Goal: Task Accomplishment & Management: Manage account settings

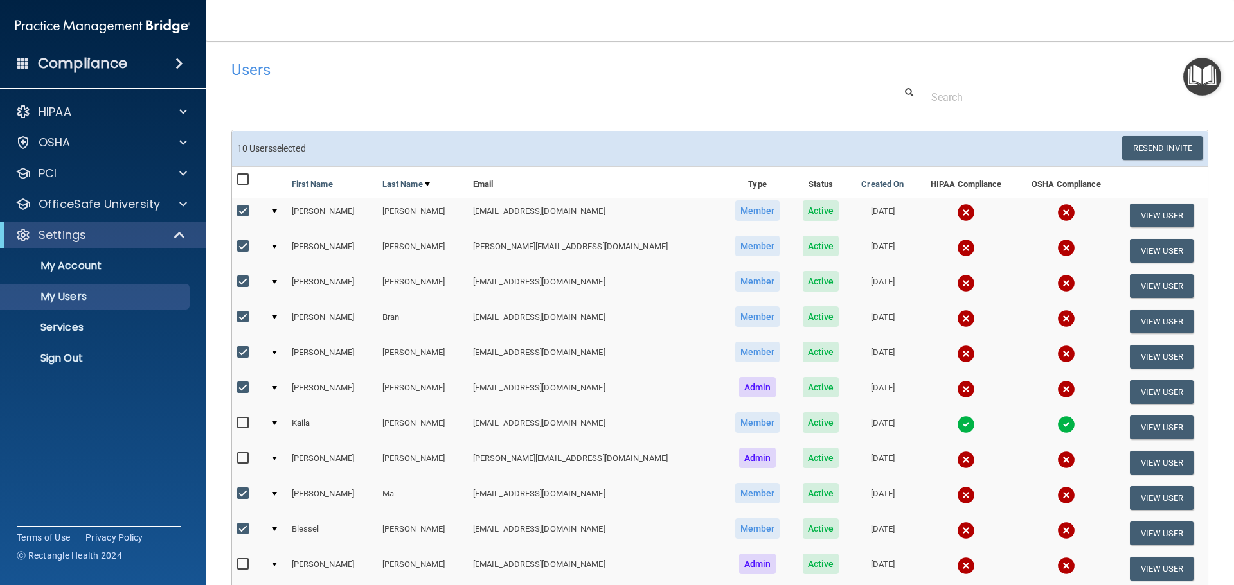
select select "20"
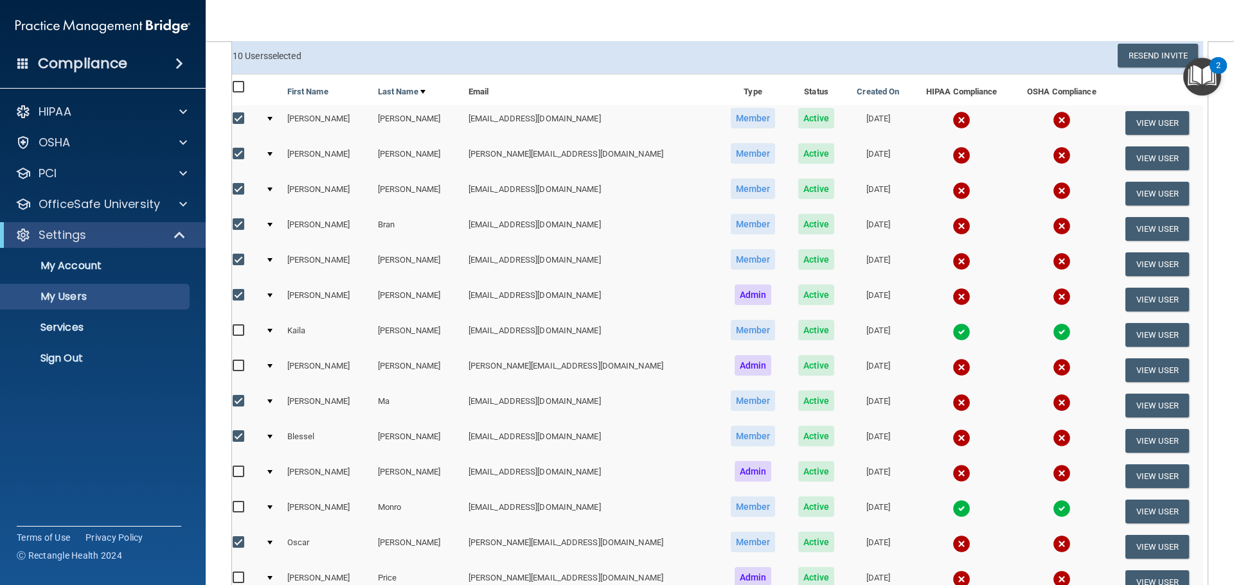
scroll to position [92, 0]
click at [244, 84] on input "checkbox" at bounding box center [240, 88] width 15 height 10
checkbox input "true"
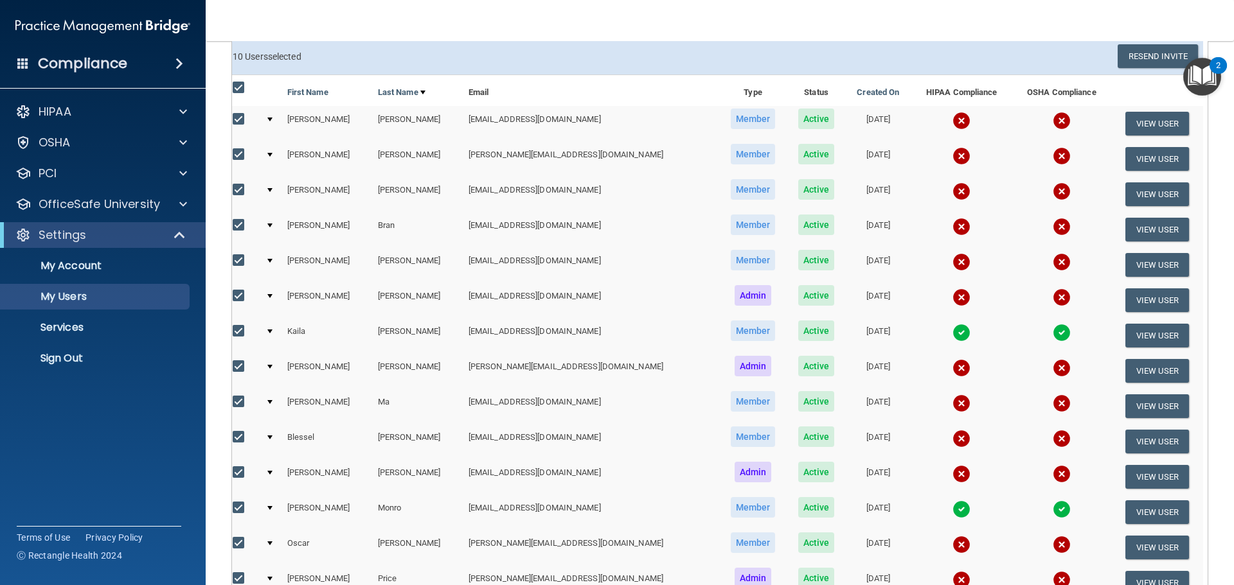
checkbox input "true"
click at [244, 84] on input "checkbox" at bounding box center [240, 88] width 15 height 10
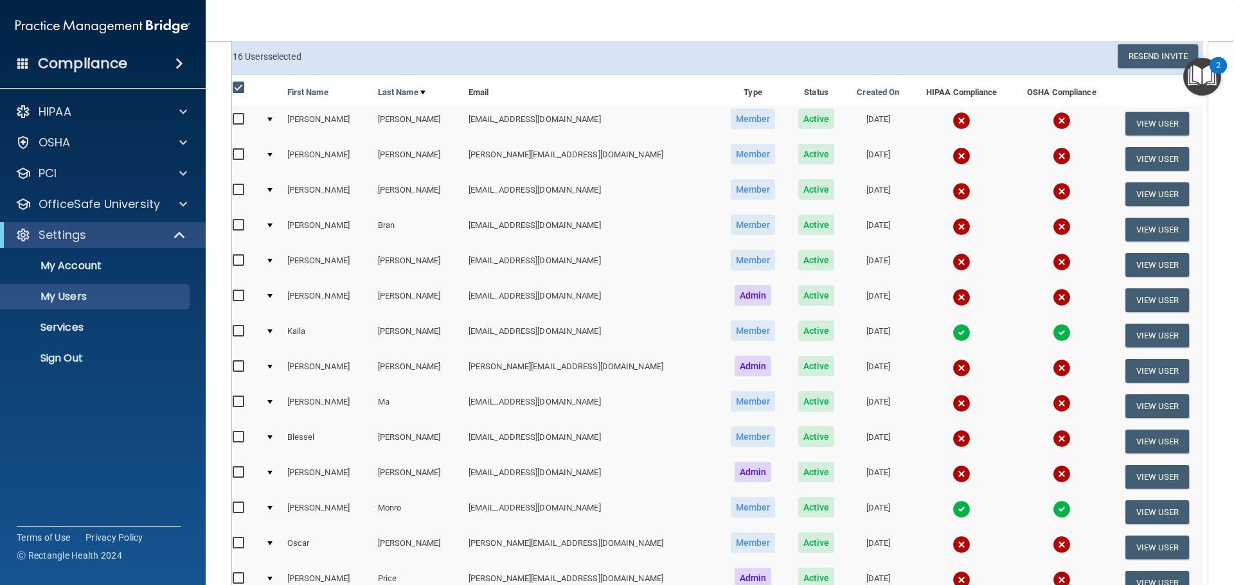
checkbox input "false"
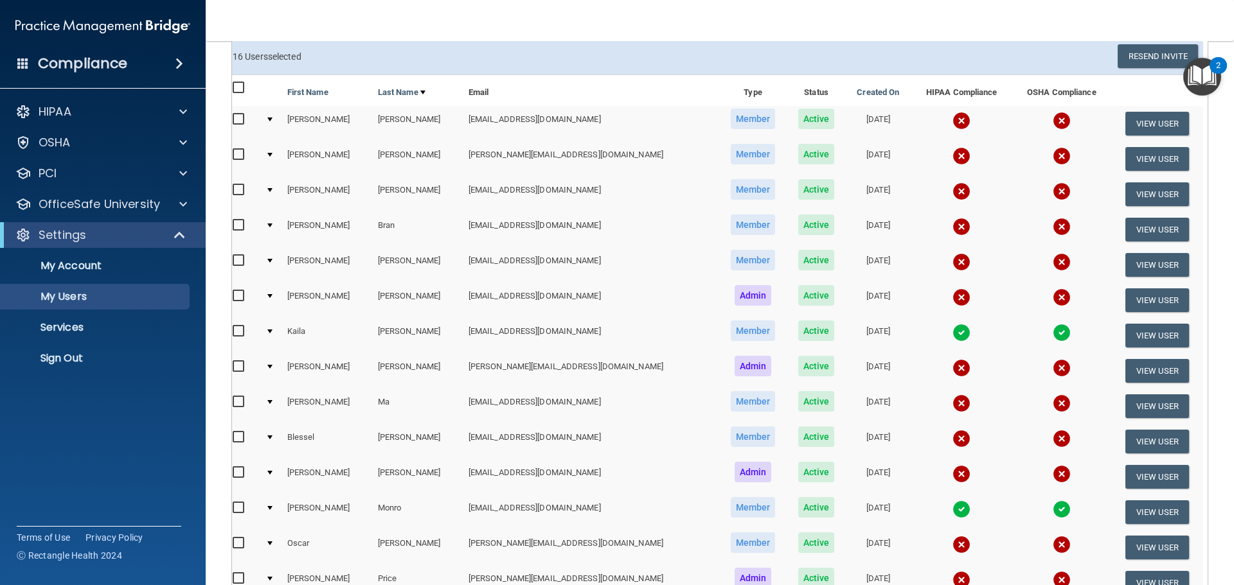
checkbox input "false"
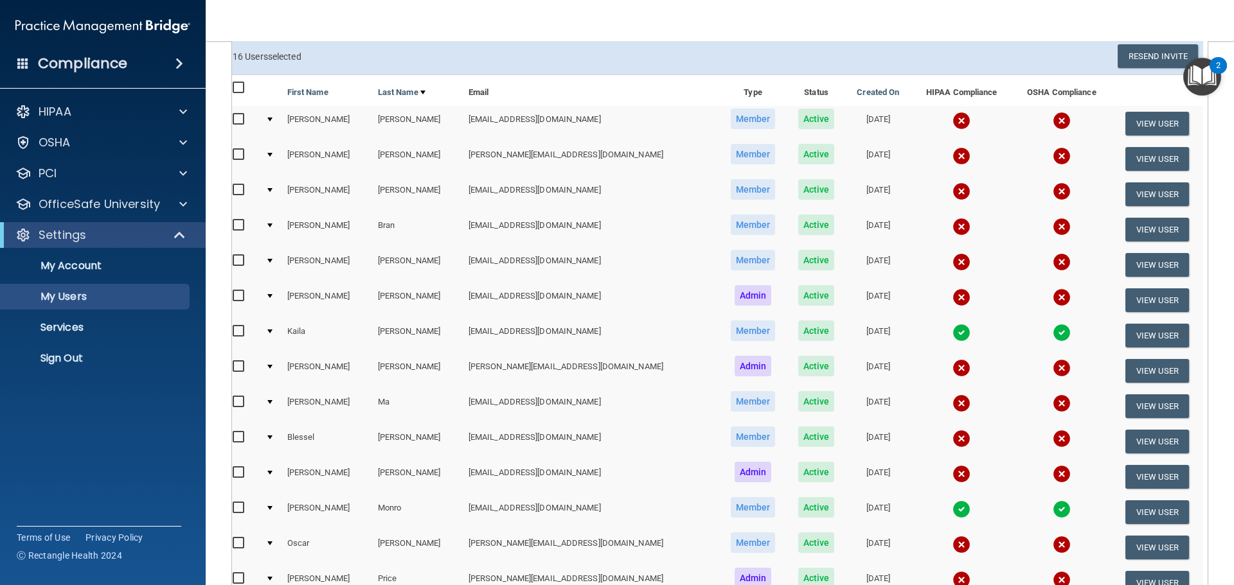
checkbox input "false"
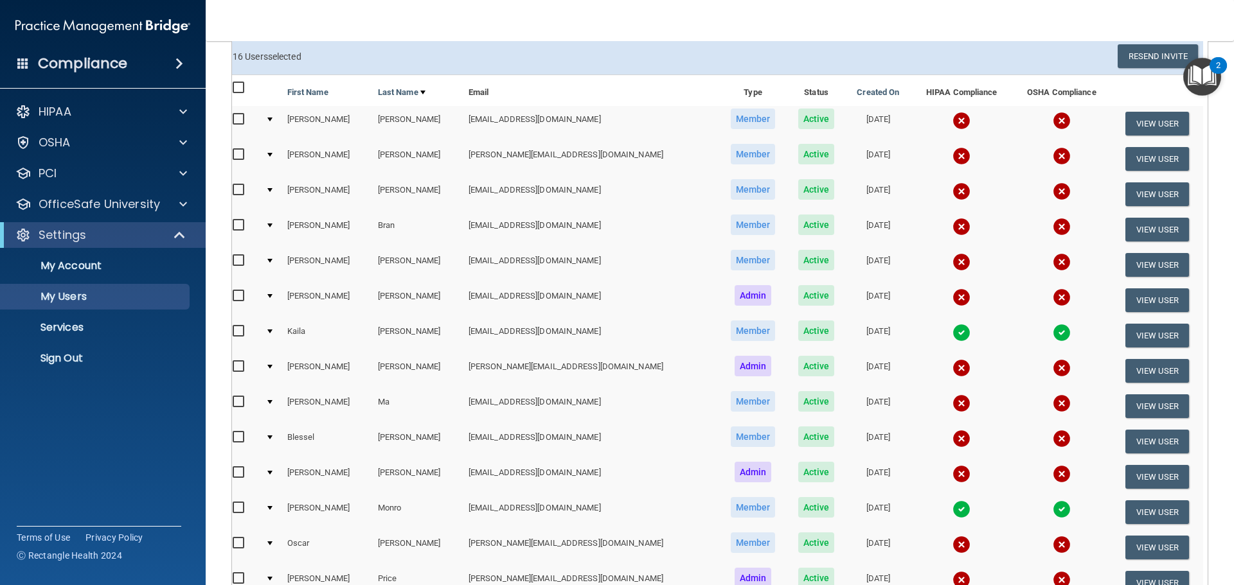
checkbox input "false"
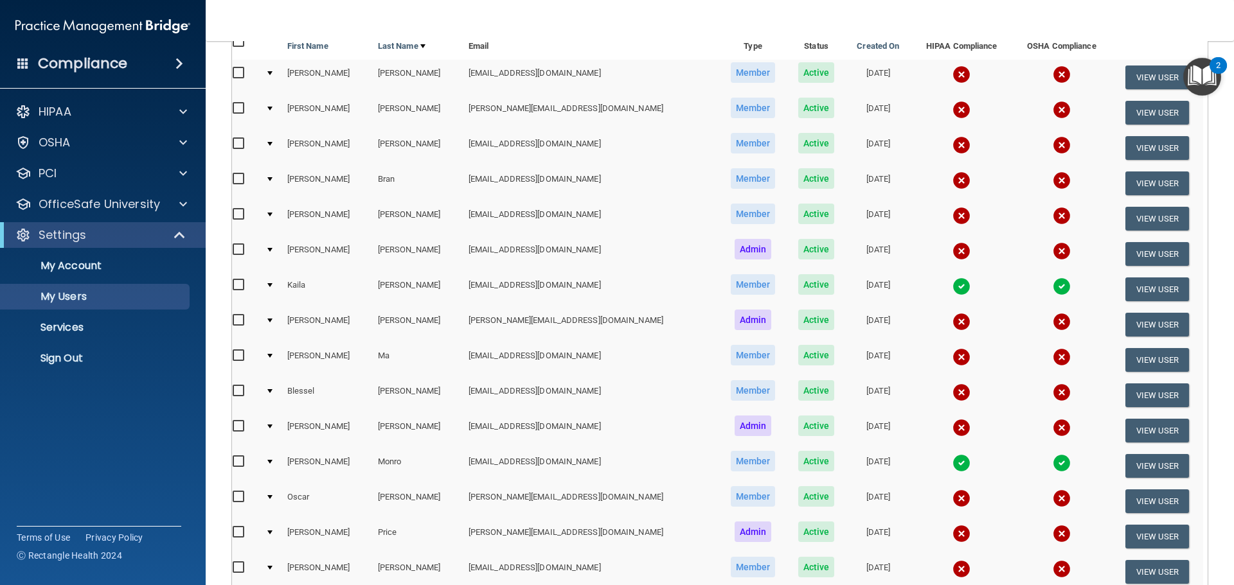
scroll to position [128, 0]
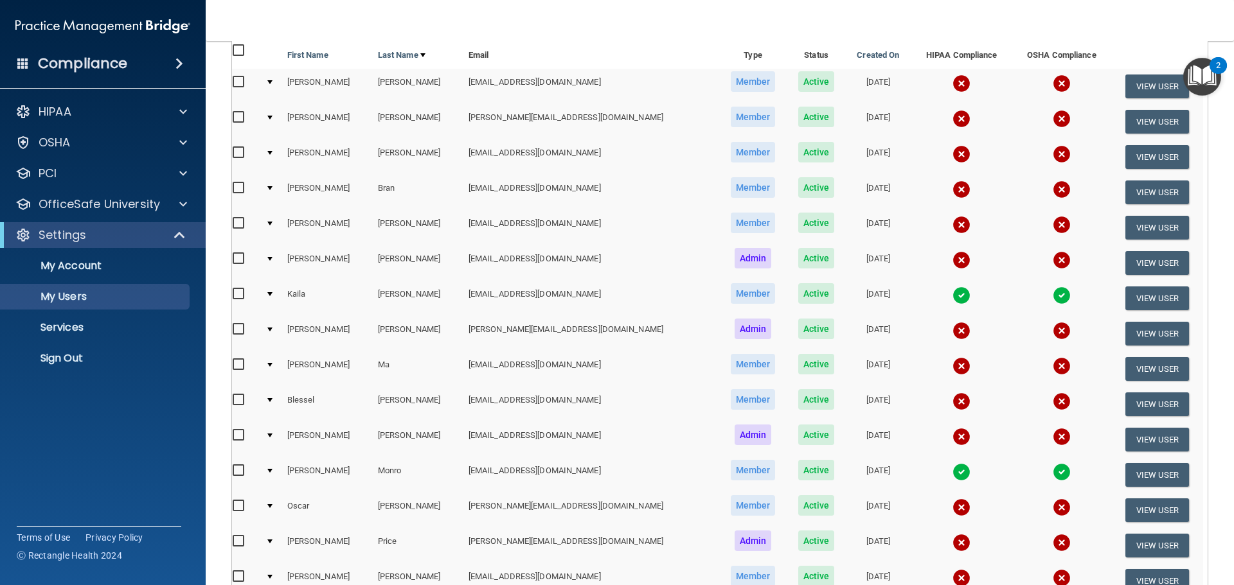
click at [236, 80] on input "checkbox" at bounding box center [240, 82] width 15 height 10
checkbox input "true"
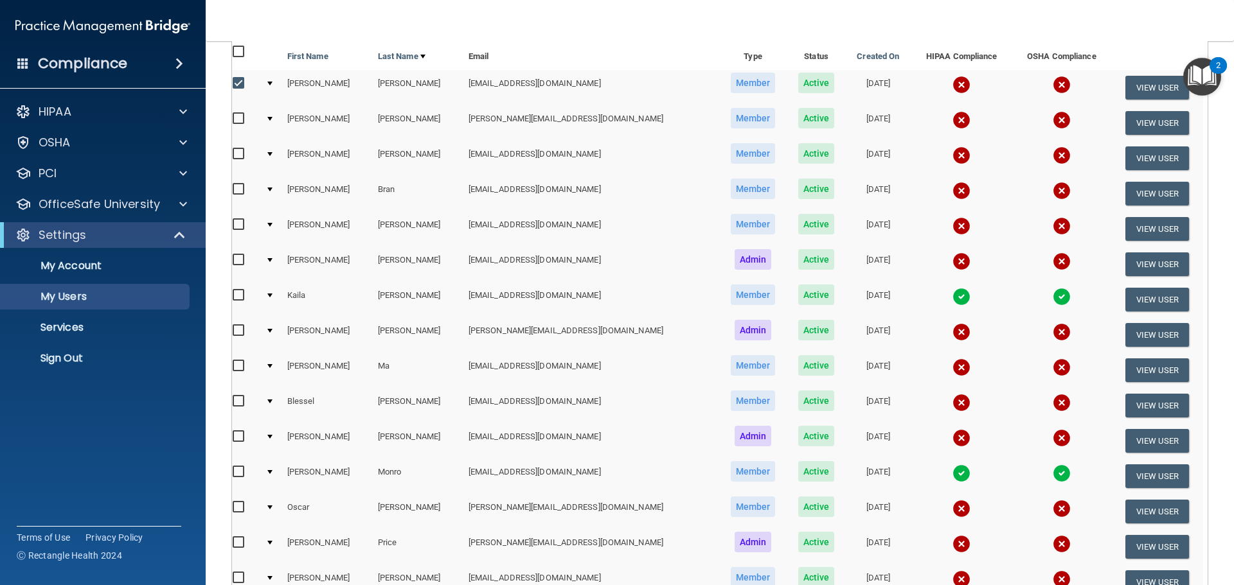
scroll to position [129, 0]
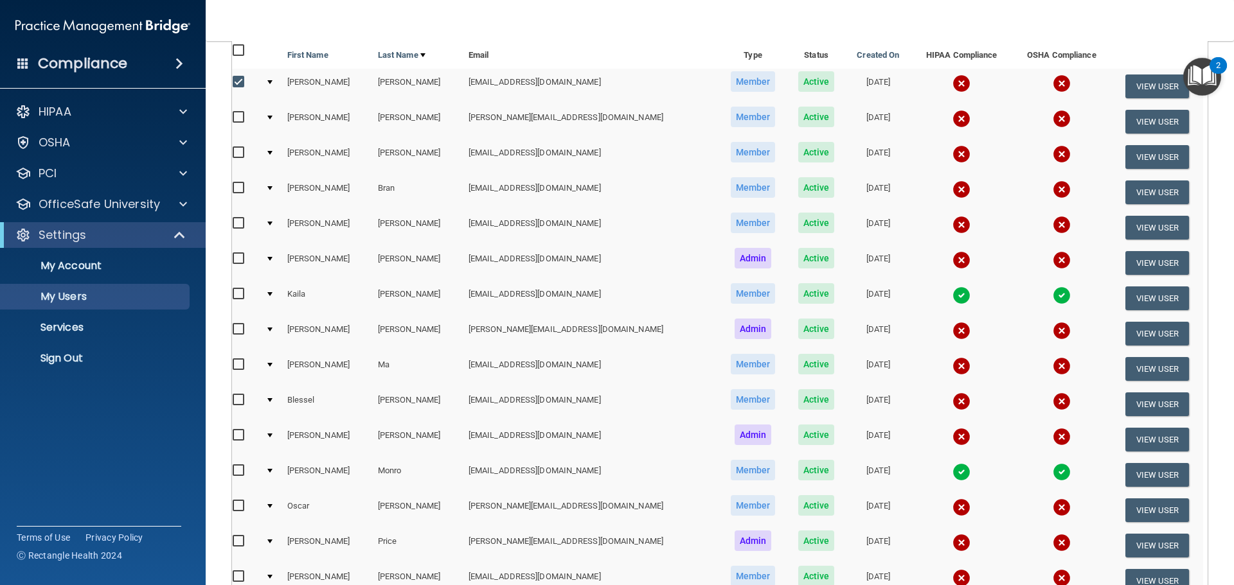
click at [273, 78] on td at bounding box center [271, 86] width 22 height 35
click at [274, 84] on td at bounding box center [271, 86] width 22 height 35
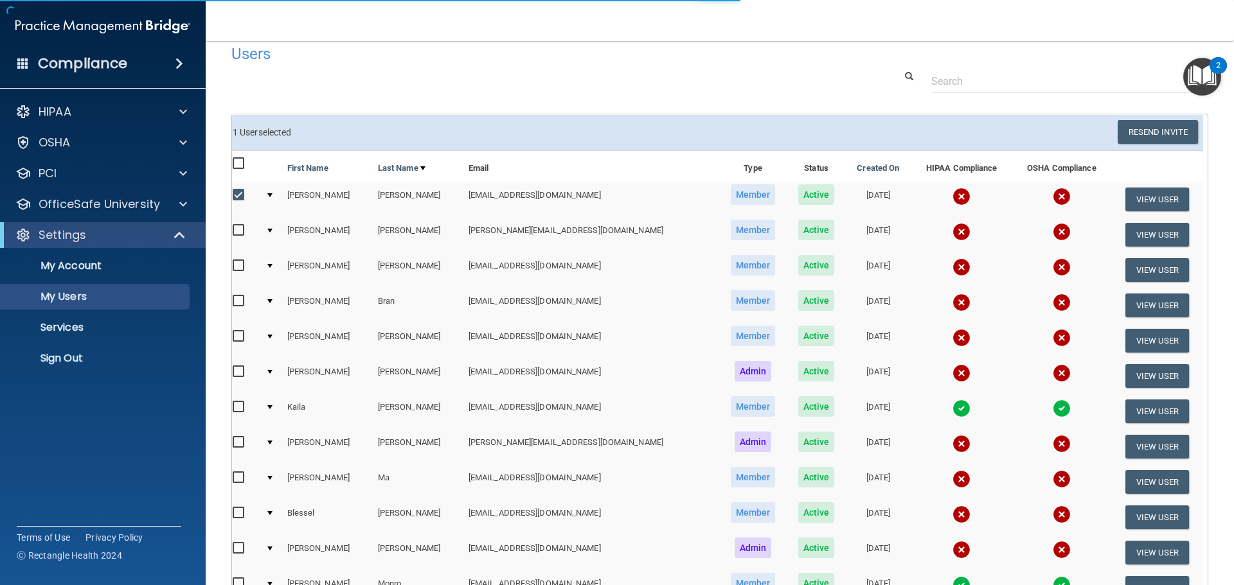
scroll to position [0, 0]
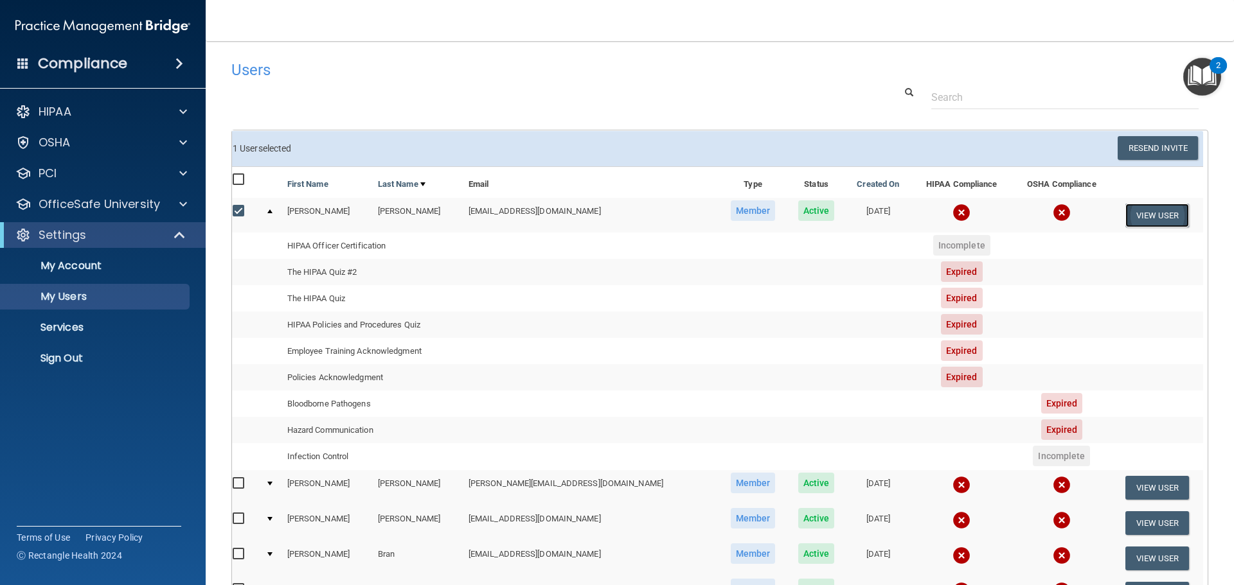
click at [1150, 219] on button "View User" at bounding box center [1157, 216] width 64 height 24
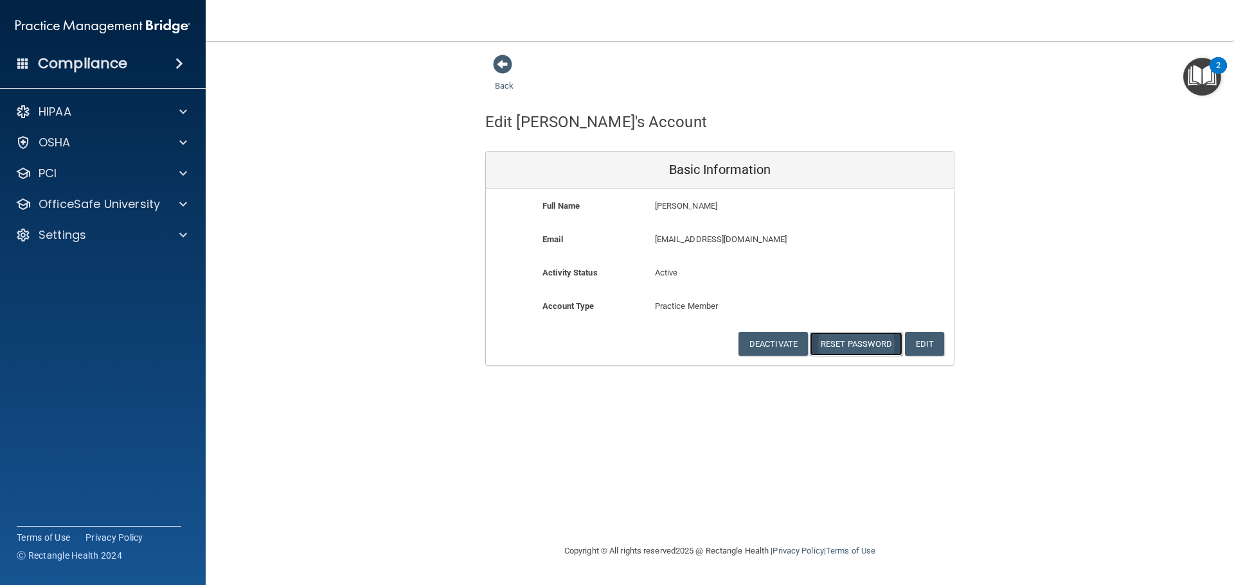
click at [860, 343] on button "Reset Password" at bounding box center [856, 344] width 93 height 24
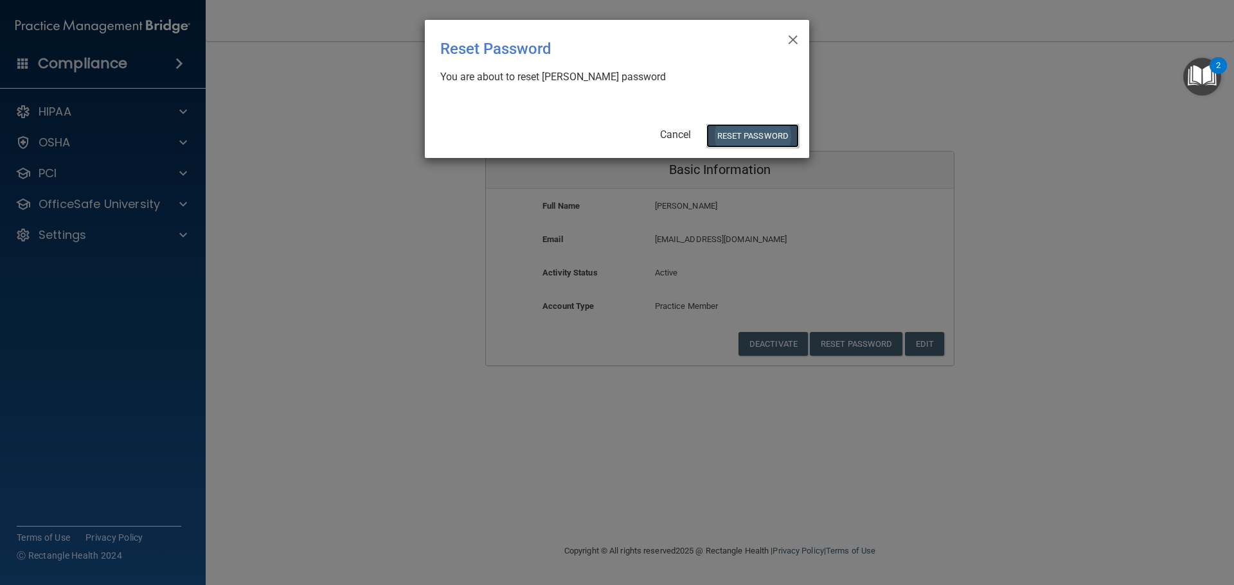
click at [745, 133] on button "Reset Password" at bounding box center [752, 136] width 93 height 24
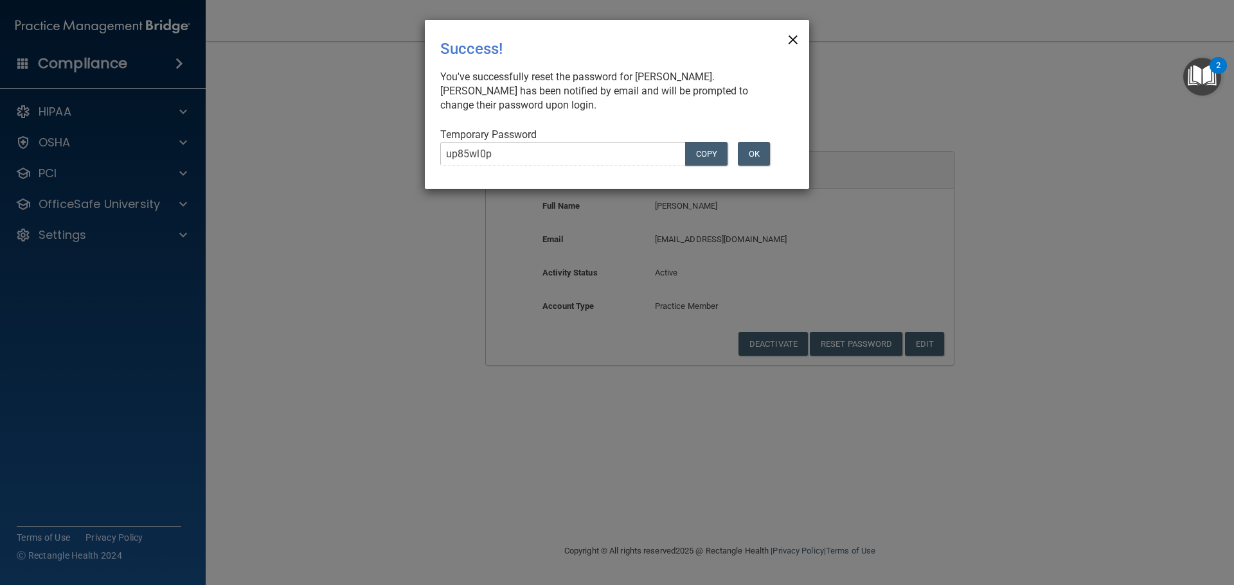
click at [794, 35] on span "×" at bounding box center [793, 38] width 12 height 26
